Goal: Information Seeking & Learning: Learn about a topic

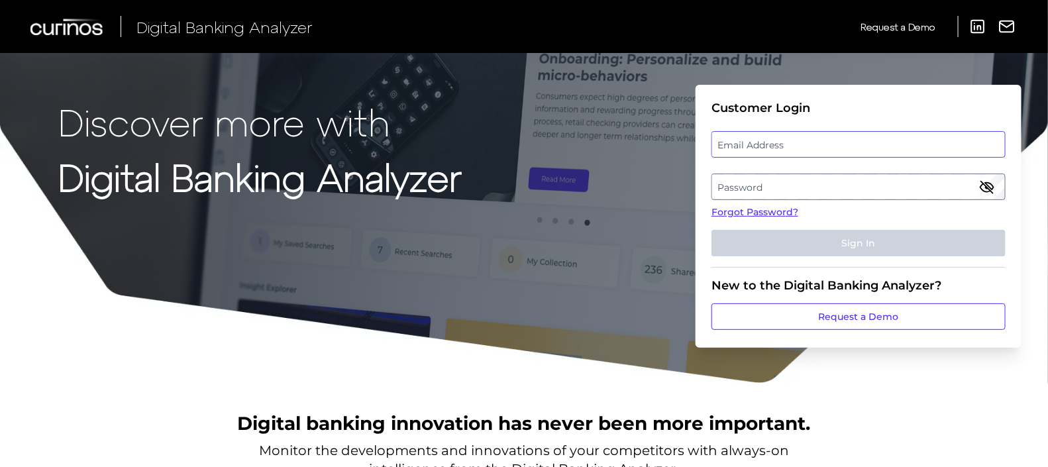
type input "[PERSON_NAME][EMAIL_ADDRESS][DOMAIN_NAME]"
click at [874, 240] on button "Sign In" at bounding box center [858, 243] width 294 height 26
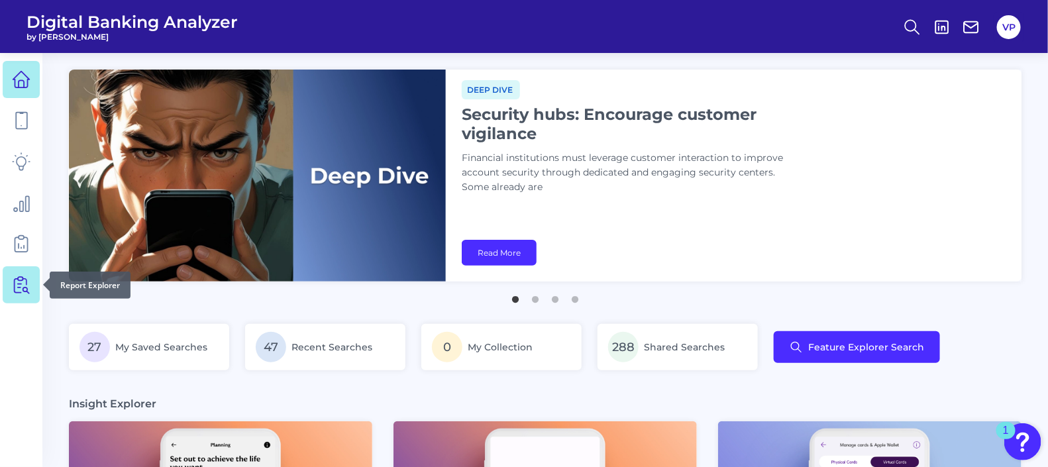
click at [21, 278] on icon at bounding box center [21, 284] width 19 height 19
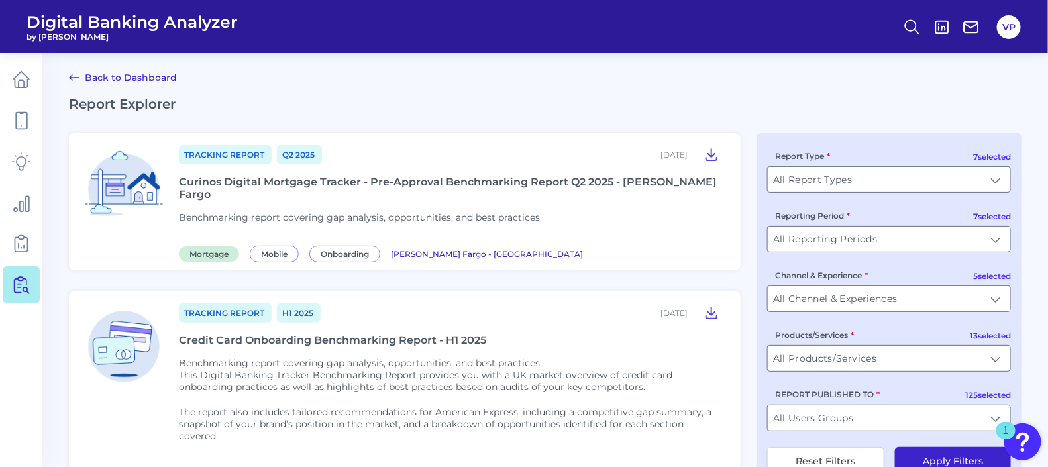
click at [442, 182] on div "Curinos Digital Mortgage Tracker - Pre-Approval Benchmarking Report Q2 2025 - […" at bounding box center [452, 187] width 546 height 25
